Goal: Task Accomplishment & Management: Use online tool/utility

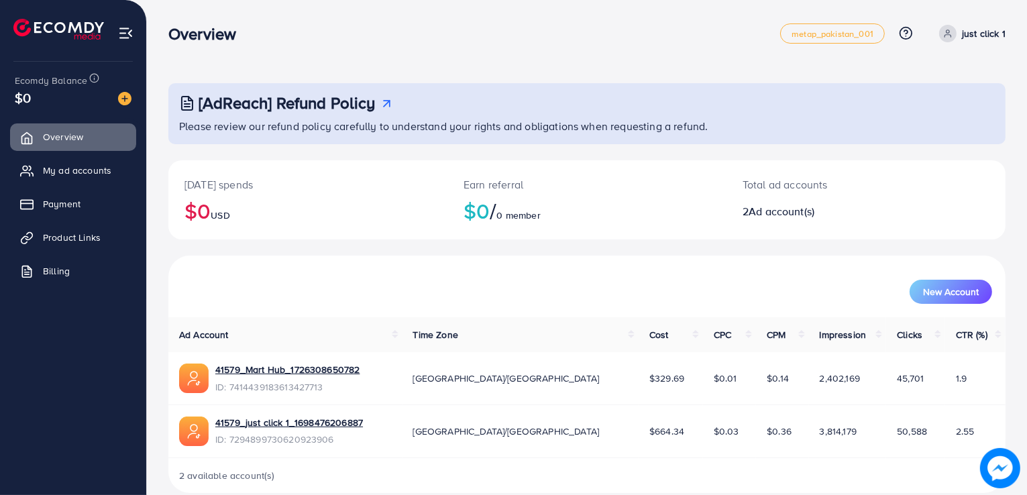
click at [235, 79] on div "[AdReach] Refund Policy Please review our refund policy carefully to understand…" at bounding box center [587, 257] width 880 height 515
click at [263, 154] on div "[AdReach] Refund Policy Please review our refund policy carefully to understand…" at bounding box center [586, 288] width 837 height 410
drag, startPoint x: 263, startPoint y: 154, endPoint x: 321, endPoint y: 166, distance: 58.8
click at [321, 166] on div "[AdReach] Refund Policy Please review our refund policy carefully to understand…" at bounding box center [586, 288] width 837 height 410
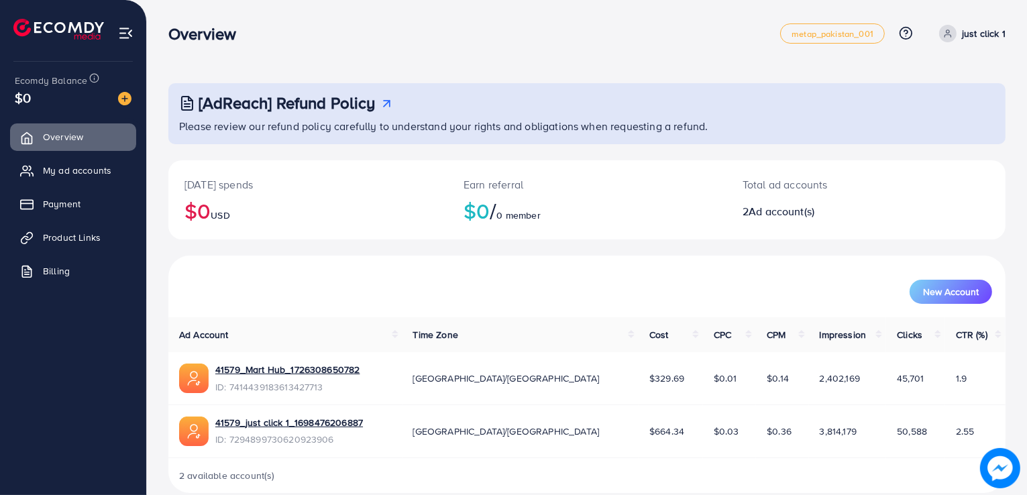
click at [72, 222] on ul "Overview My ad accounts Payment Product Links Billing" at bounding box center [73, 208] width 146 height 180
click at [76, 235] on span "Product Links" at bounding box center [75, 237] width 58 height 13
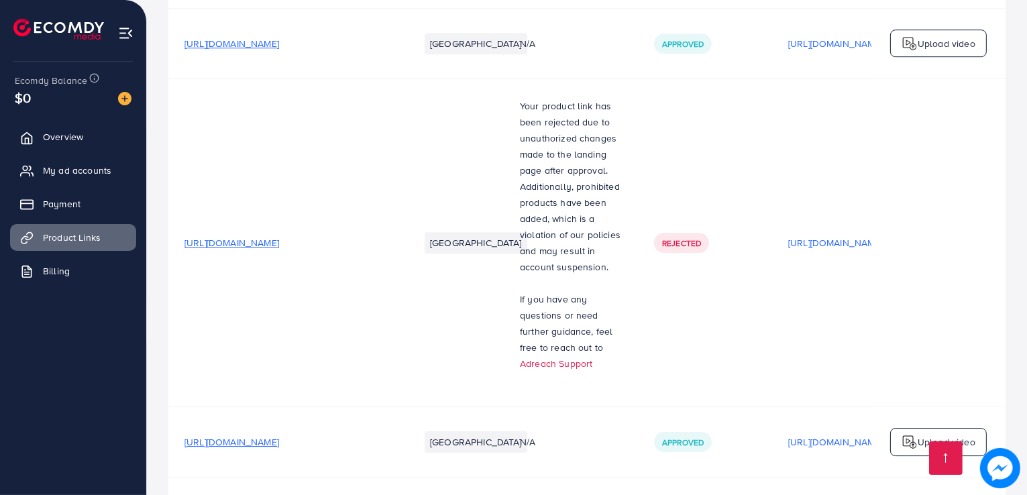
scroll to position [4413, 0]
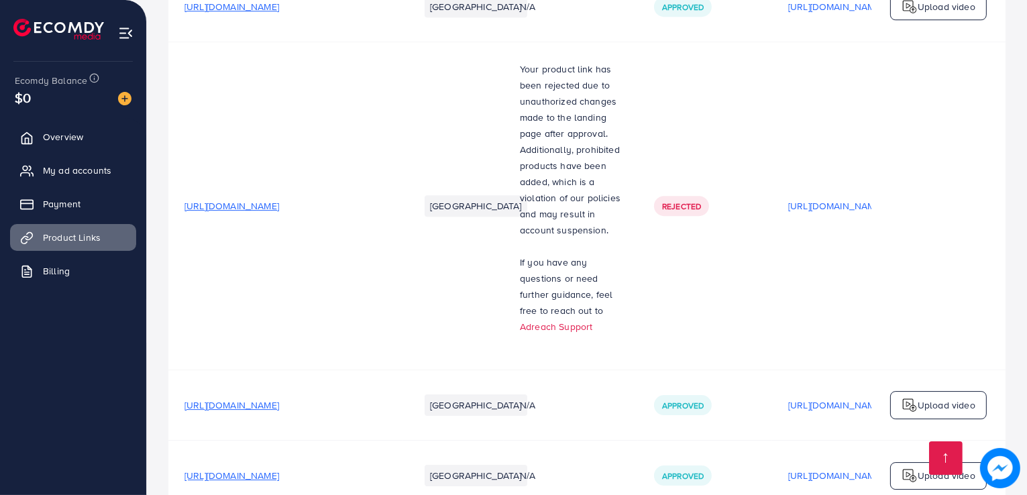
scroll to position [4413, 0]
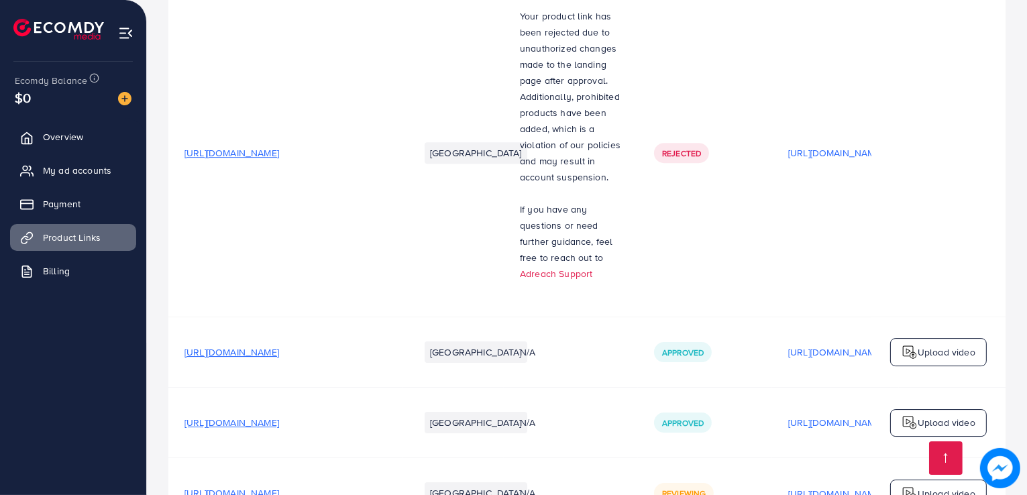
drag, startPoint x: 638, startPoint y: 409, endPoint x: 672, endPoint y: 464, distance: 64.8
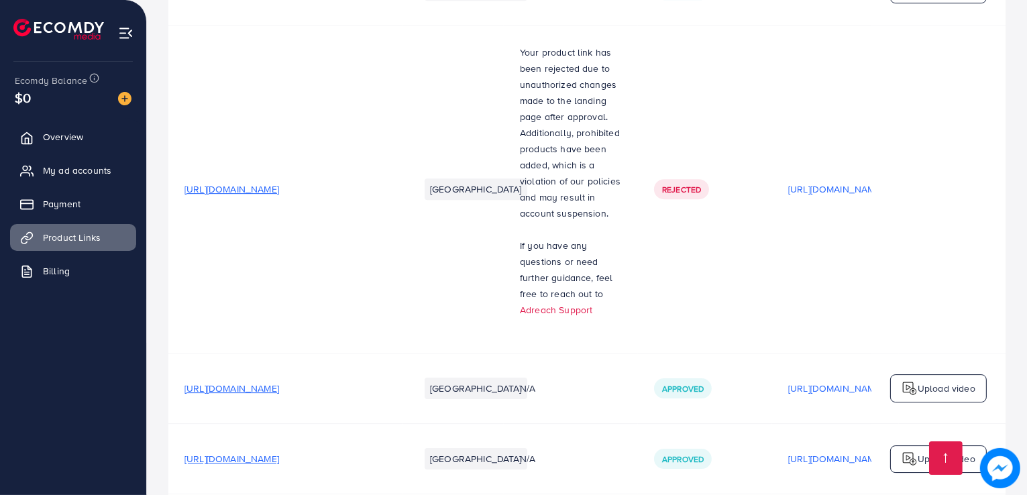
scroll to position [4413, 0]
